Goal: Contribute content: Add original content to the website for others to see

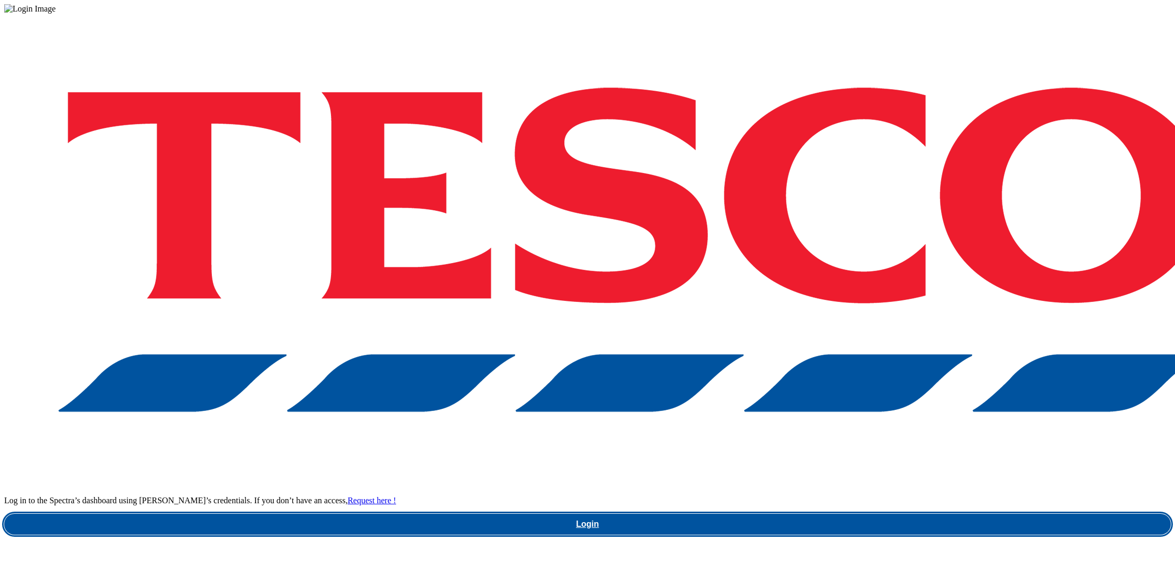
click at [877, 514] on link "Login" at bounding box center [587, 524] width 1167 height 21
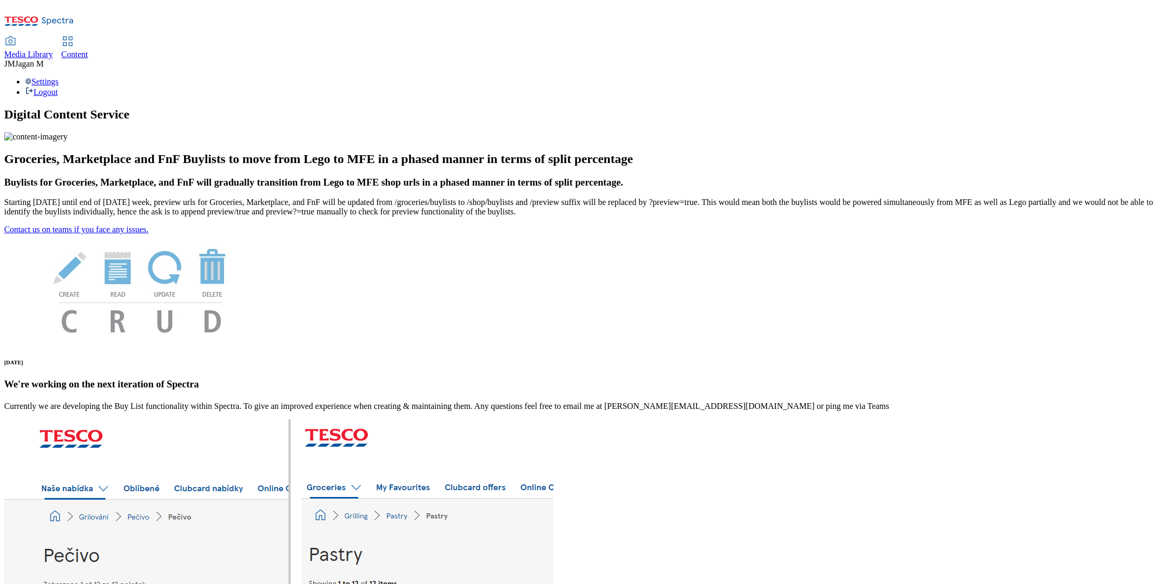
click at [53, 50] on span "Media Library" at bounding box center [28, 54] width 49 height 9
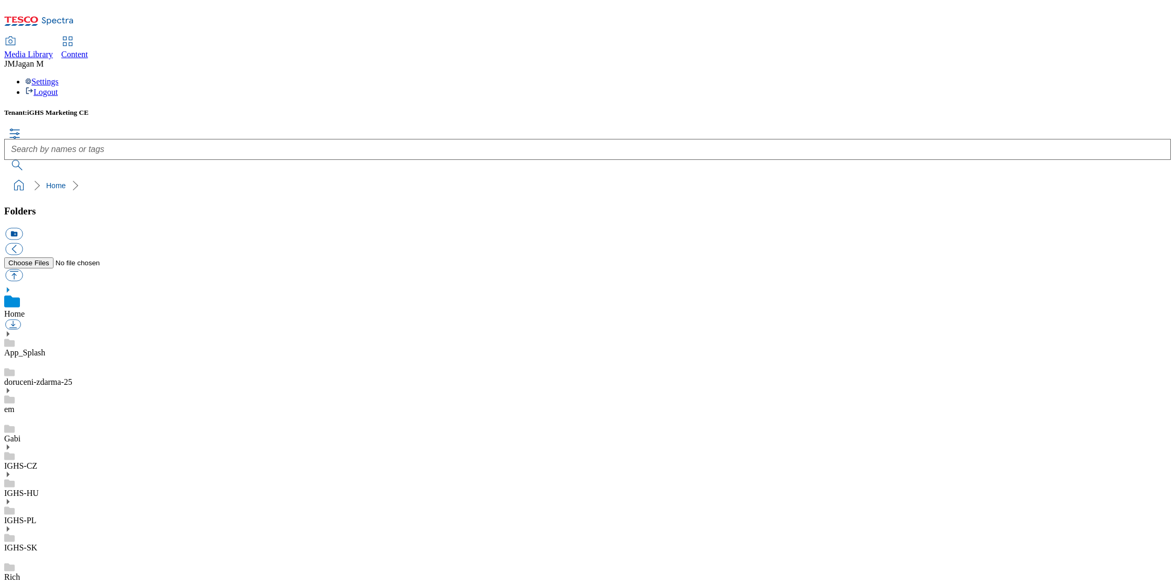
click at [9, 472] on use at bounding box center [8, 474] width 3 height 5
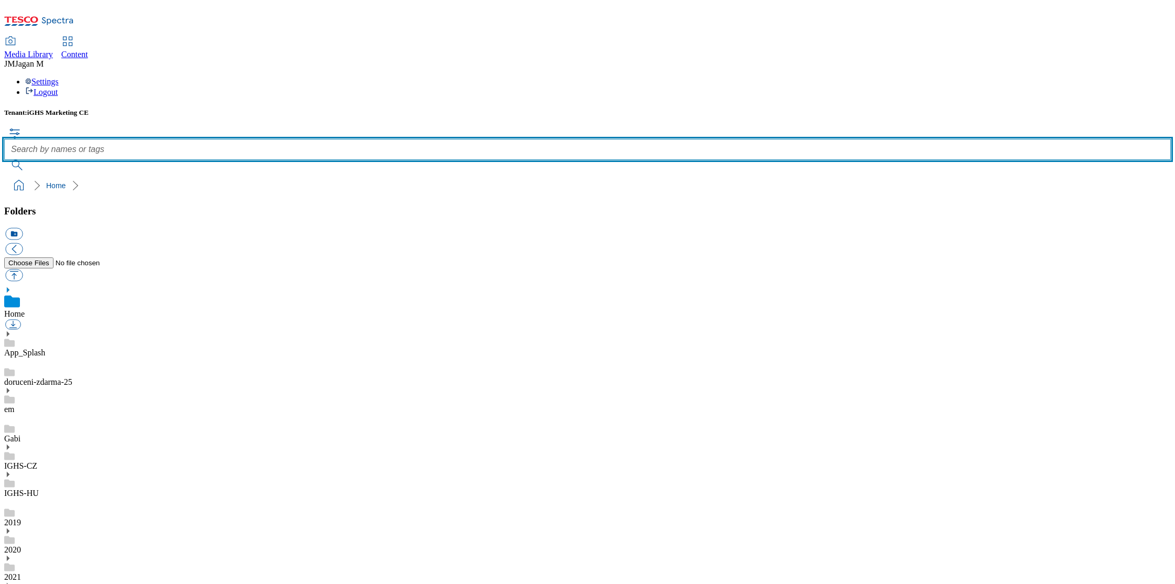
click at [411, 139] on input "text" at bounding box center [587, 149] width 1167 height 21
paste input "clubcard"
type input "clubcard"
click at [4, 160] on button "submit" at bounding box center [17, 165] width 27 height 10
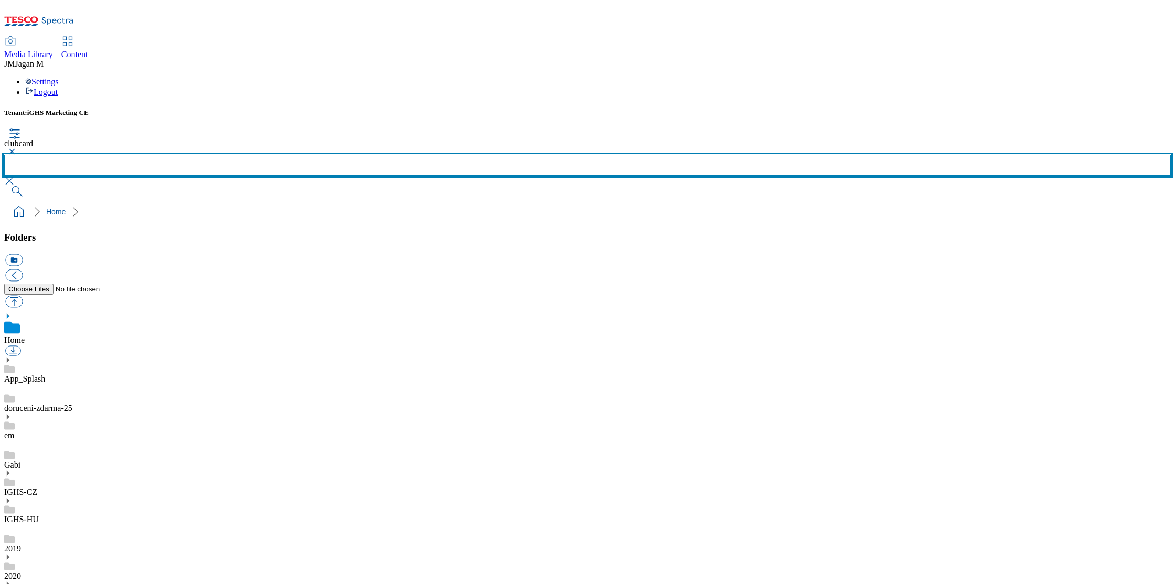
scroll to position [1, 0]
click at [479, 155] on input "text" at bounding box center [587, 165] width 1167 height 21
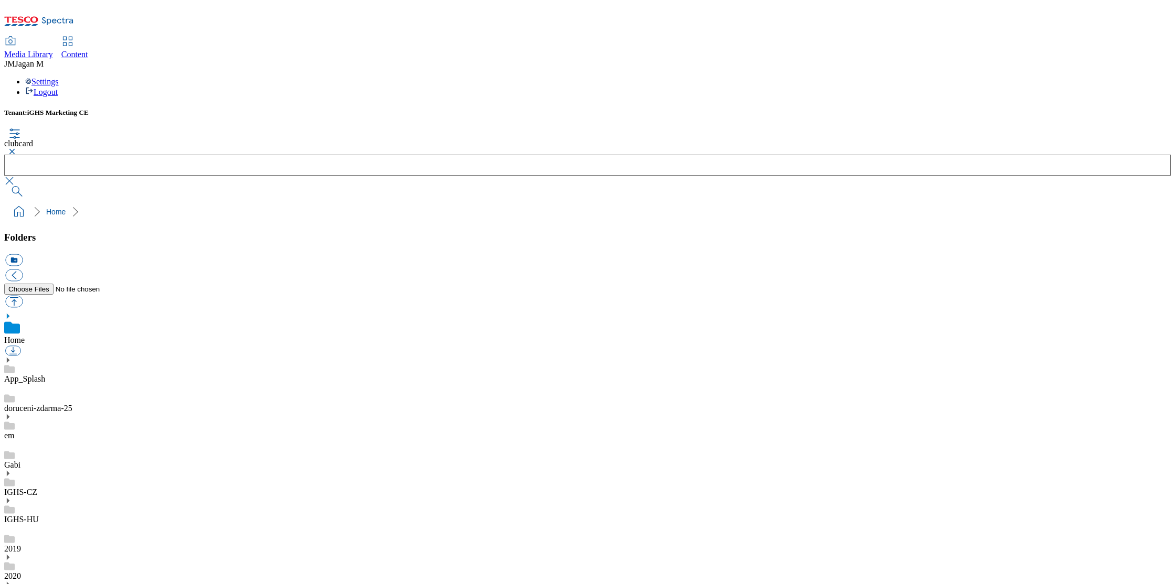
click at [17, 148] on button "button" at bounding box center [10, 151] width 13 height 6
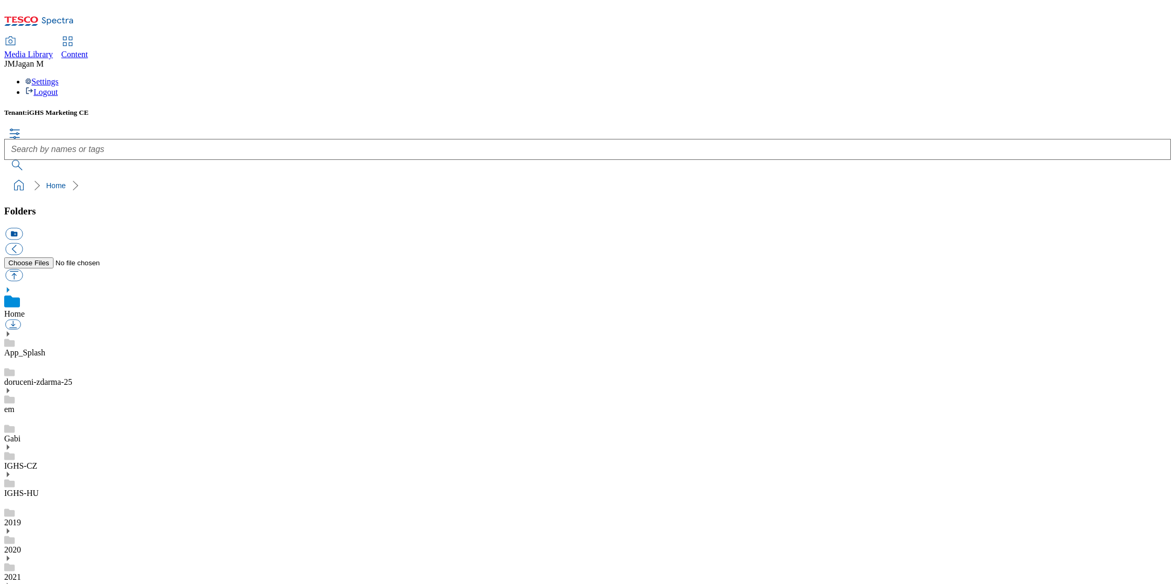
scroll to position [226, 0]
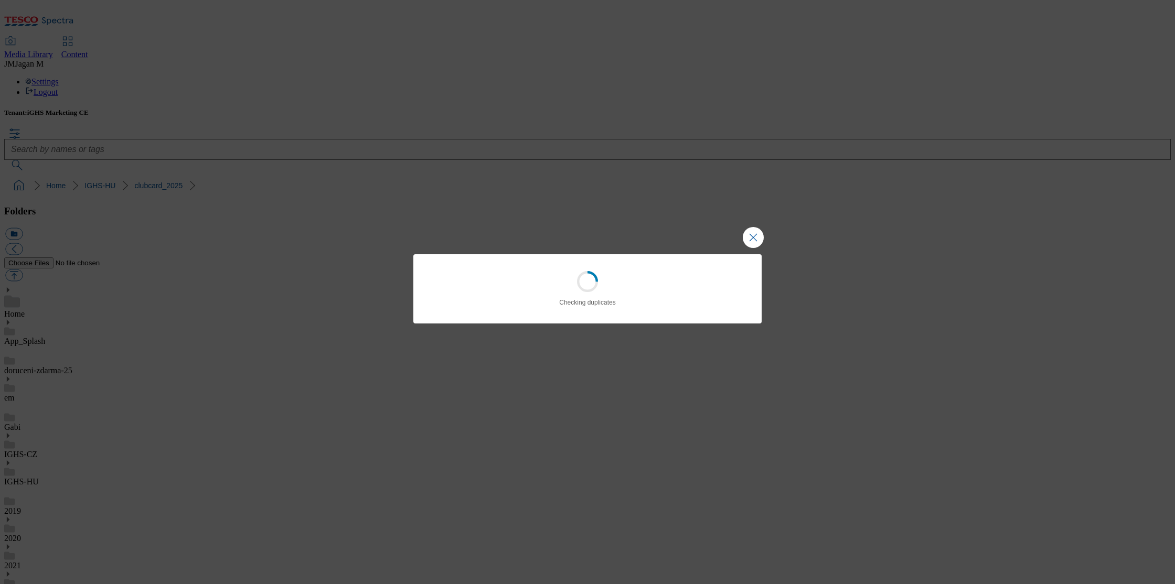
scroll to position [1, 0]
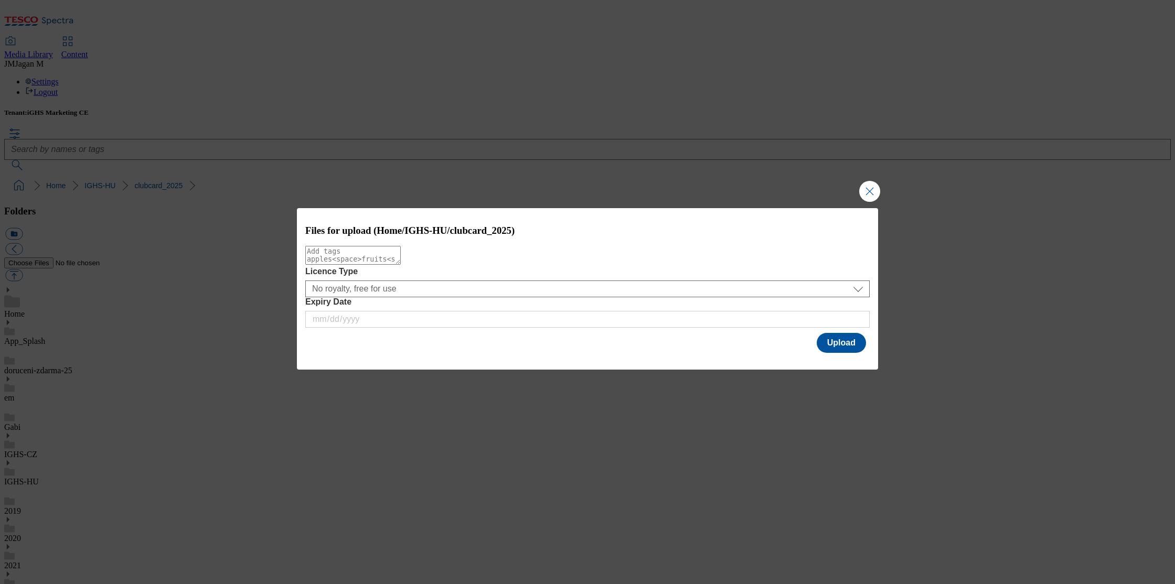
click at [388, 259] on textarea "Modal" at bounding box center [352, 255] width 95 height 19
type textarea "Update"
click at [838, 342] on button "Upload" at bounding box center [841, 343] width 49 height 20
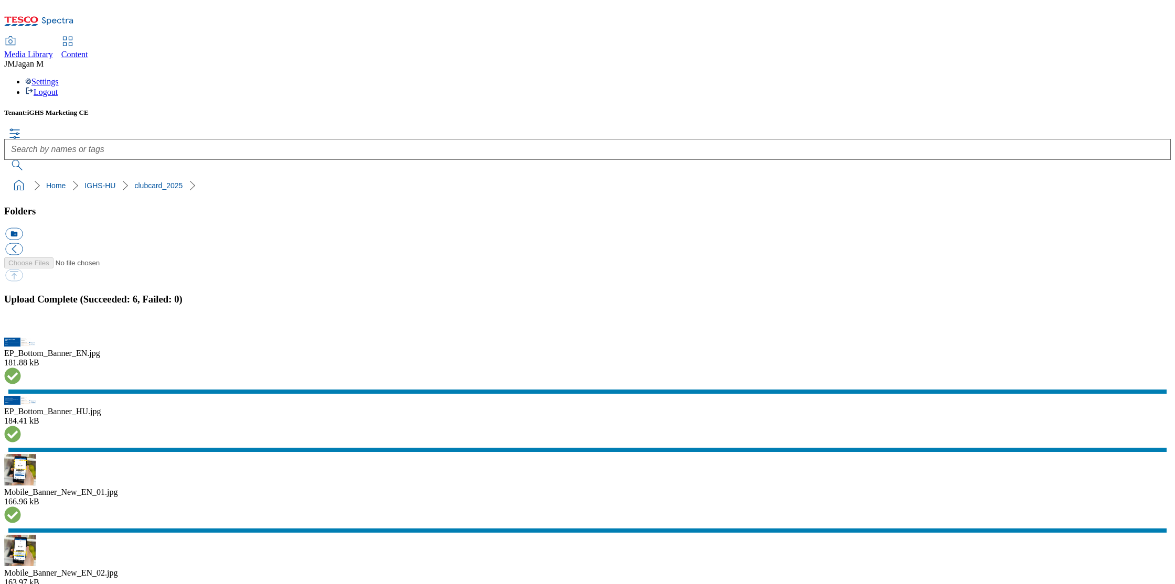
scroll to position [0, 0]
click at [21, 337] on button "button" at bounding box center [13, 332] width 16 height 10
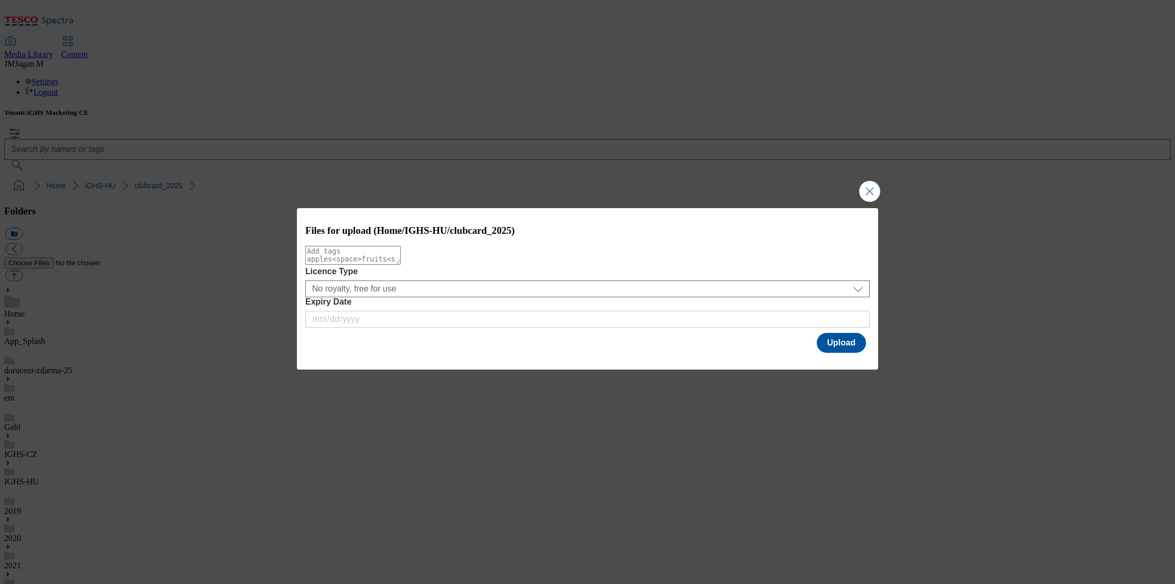
click at [345, 265] on textarea "Modal" at bounding box center [352, 255] width 95 height 19
type textarea "b"
type textarea "BB"
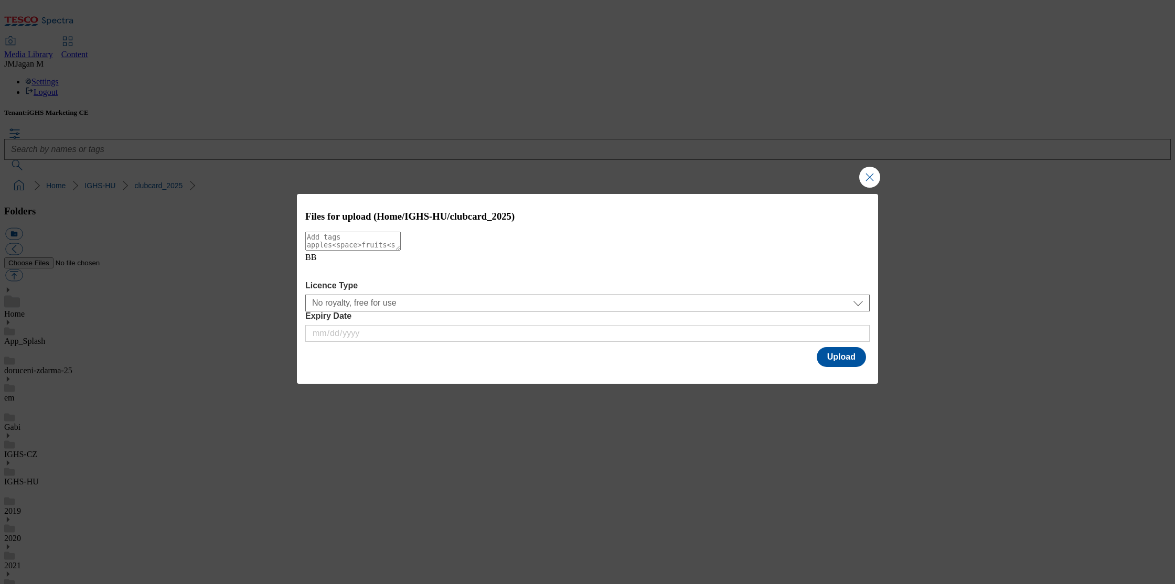
click at [322, 279] on icon "Modal" at bounding box center [313, 270] width 17 height 17
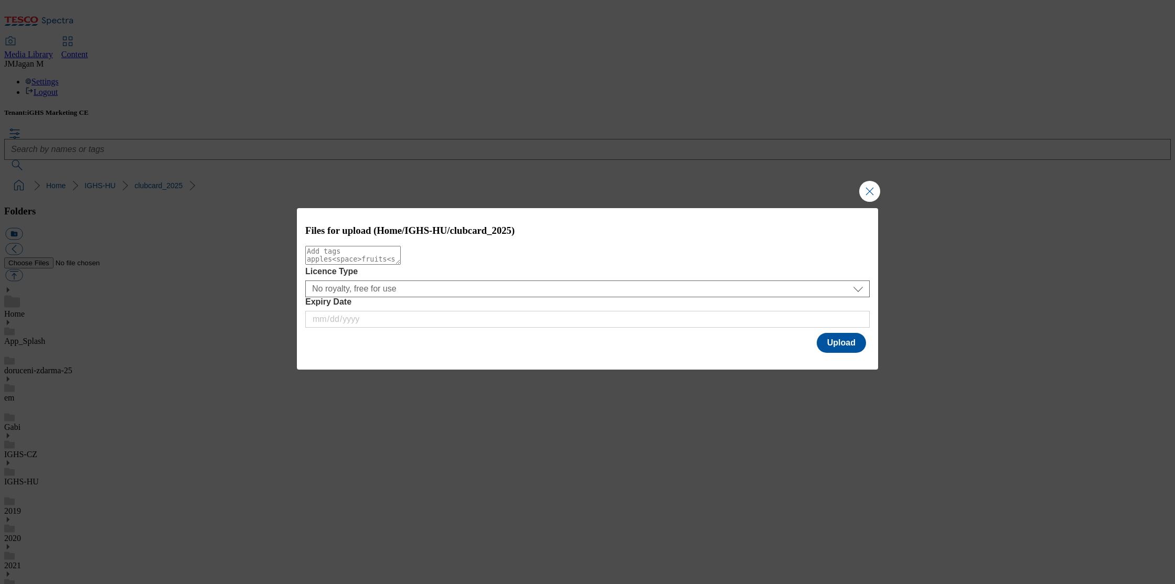
click at [328, 265] on textarea "Modal" at bounding box center [352, 255] width 95 height 19
type textarea "BB"
click at [844, 342] on button "Upload" at bounding box center [841, 343] width 49 height 20
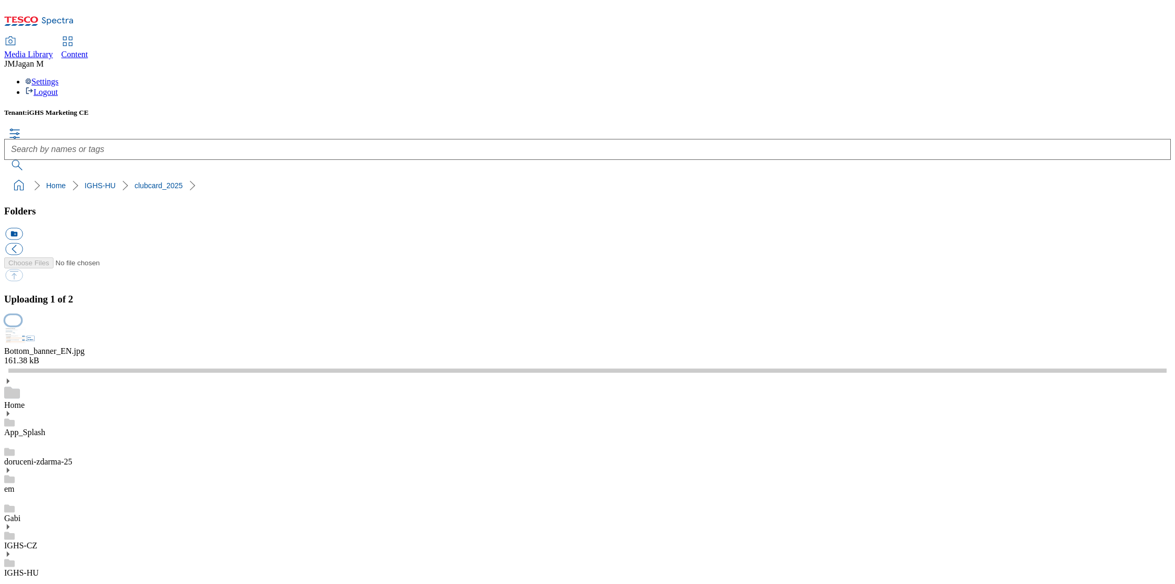
click at [21, 326] on button "button" at bounding box center [13, 321] width 16 height 10
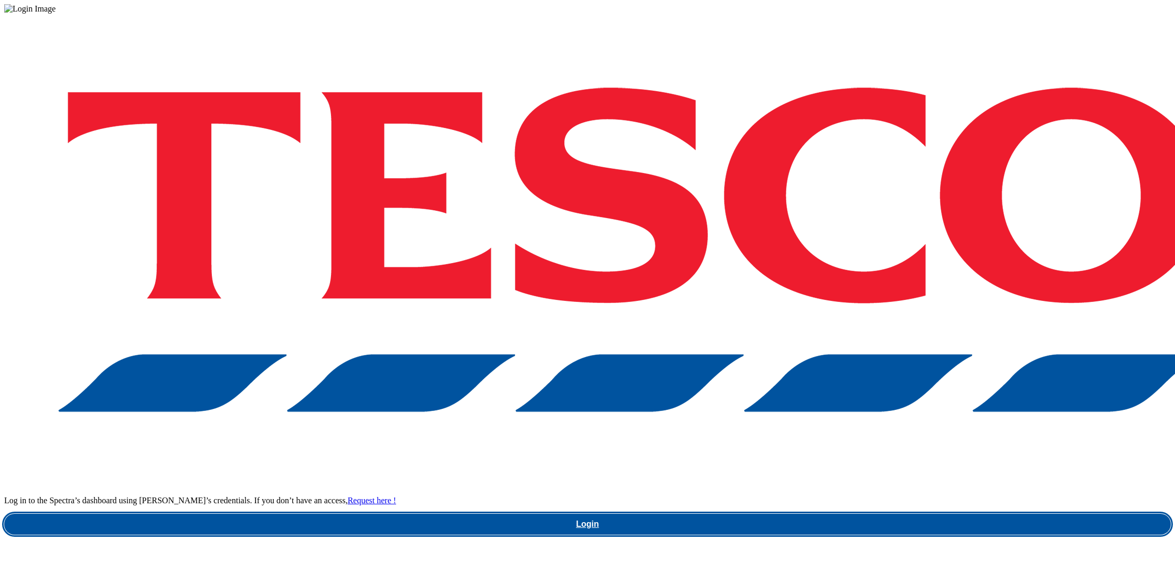
click at [879, 514] on link "Login" at bounding box center [587, 524] width 1167 height 21
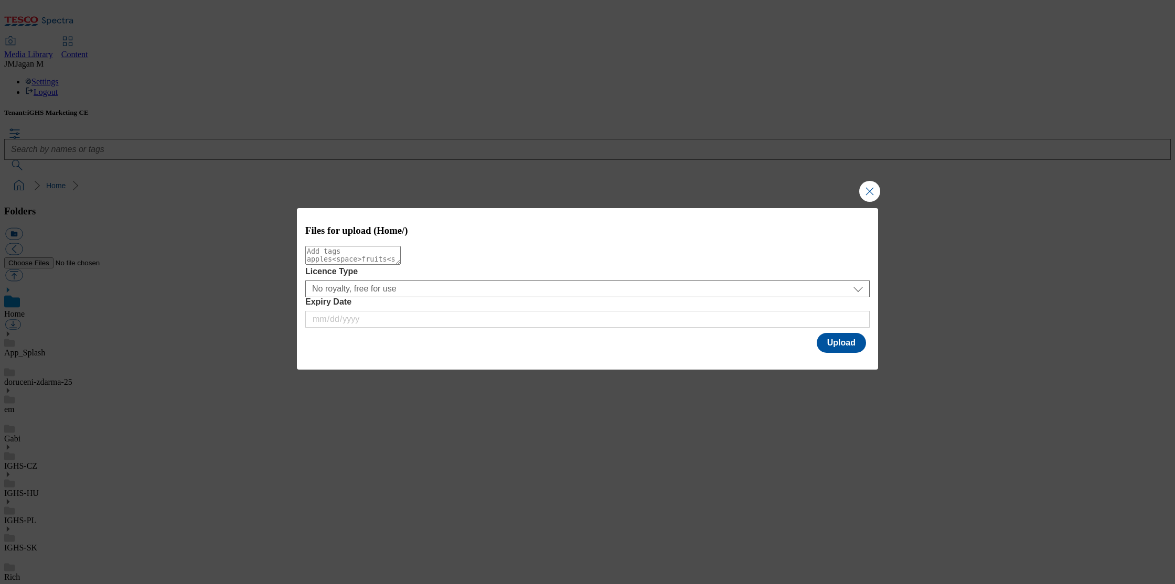
click at [401, 265] on textarea "Modal" at bounding box center [352, 255] width 95 height 19
type textarea "BB"
click at [841, 340] on button "Upload" at bounding box center [841, 343] width 49 height 20
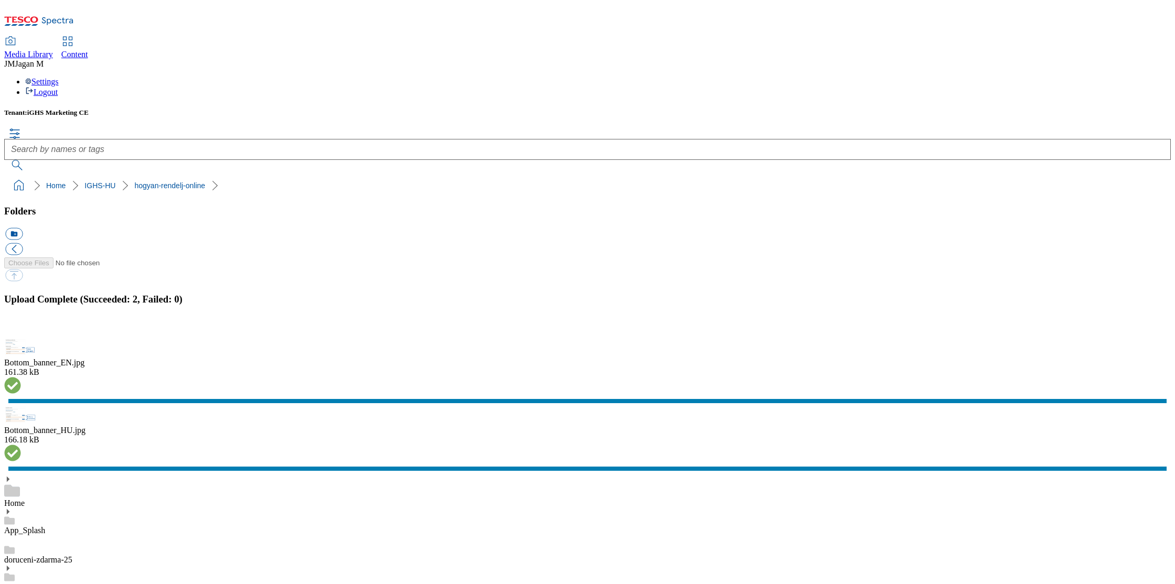
click at [21, 337] on button "button" at bounding box center [13, 332] width 16 height 10
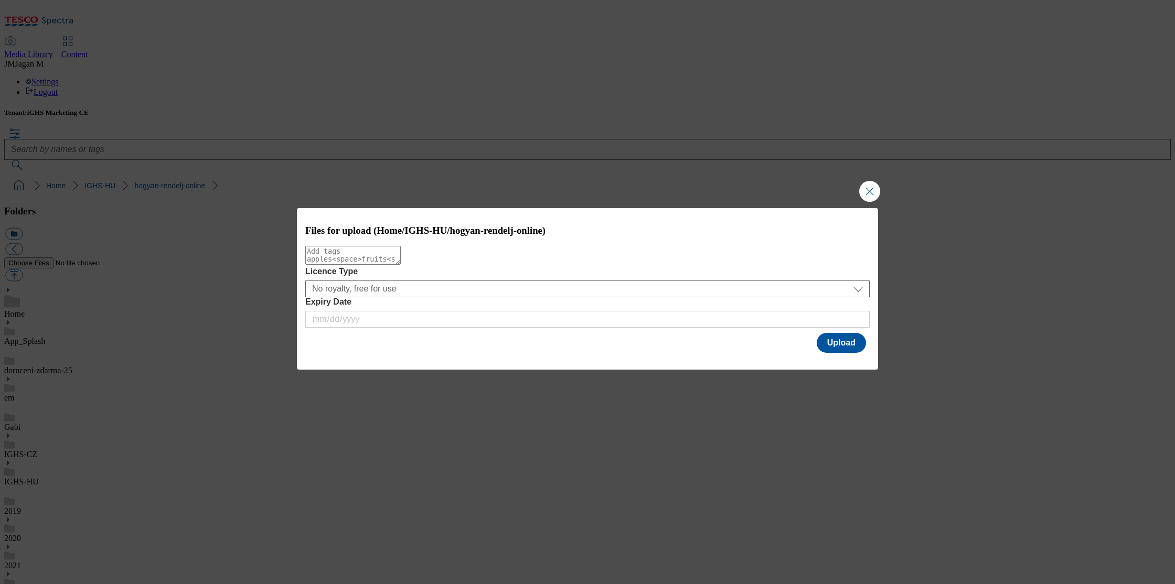
click at [401, 265] on textarea "Modal" at bounding box center [352, 255] width 95 height 19
type textarea "update"
click at [839, 346] on button "Upload" at bounding box center [841, 343] width 49 height 20
